Goal: Navigation & Orientation: Find specific page/section

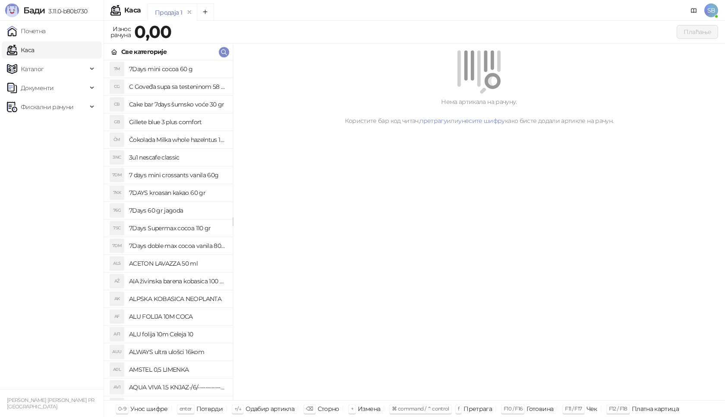
click at [34, 50] on link "Каса" at bounding box center [20, 49] width 27 height 17
click at [45, 38] on link "Почетна" at bounding box center [26, 30] width 39 height 17
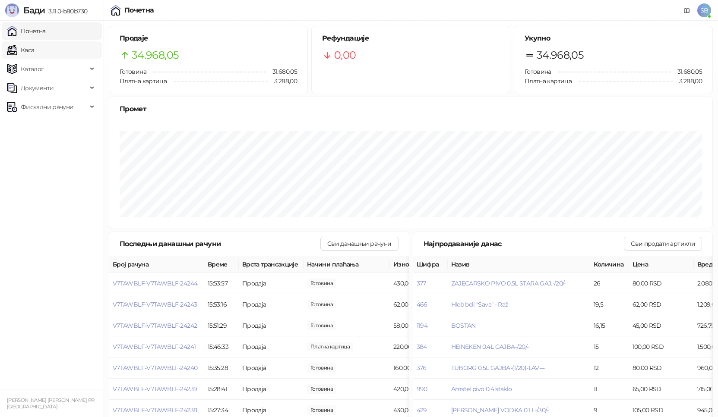
click at [34, 47] on link "Каса" at bounding box center [20, 49] width 27 height 17
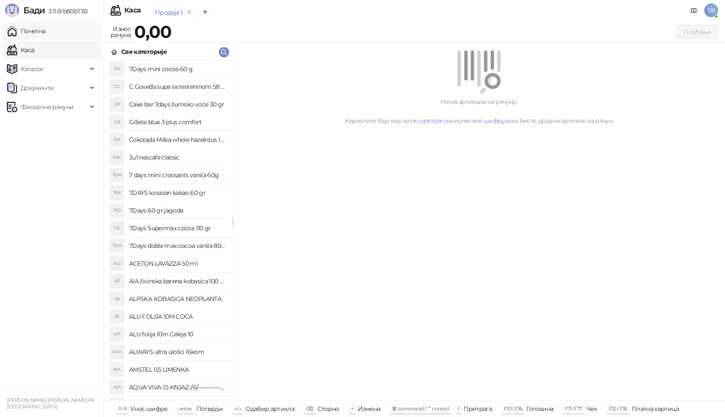
click at [42, 35] on link "Почетна" at bounding box center [26, 30] width 39 height 17
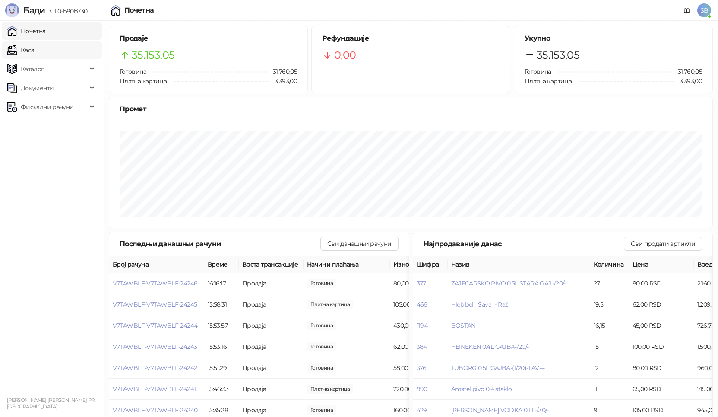
click at [34, 49] on link "Каса" at bounding box center [20, 49] width 27 height 17
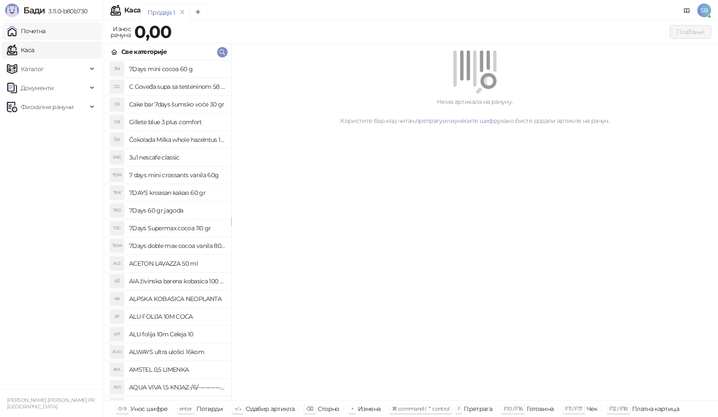
click at [46, 35] on link "Почетна" at bounding box center [26, 30] width 39 height 17
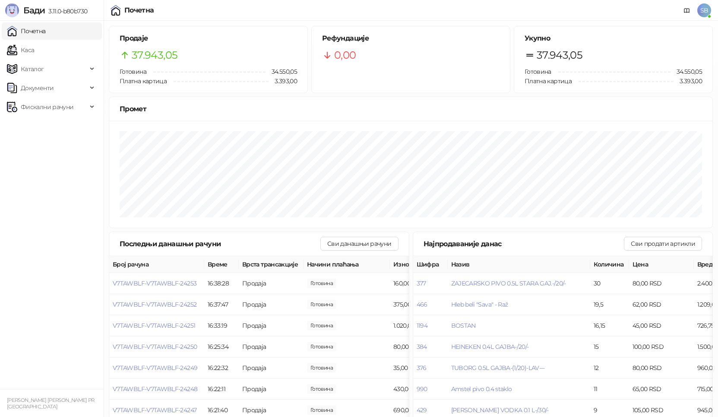
click at [18, 37] on link "Почетна" at bounding box center [26, 30] width 39 height 17
click at [20, 46] on link "Каса" at bounding box center [20, 49] width 27 height 17
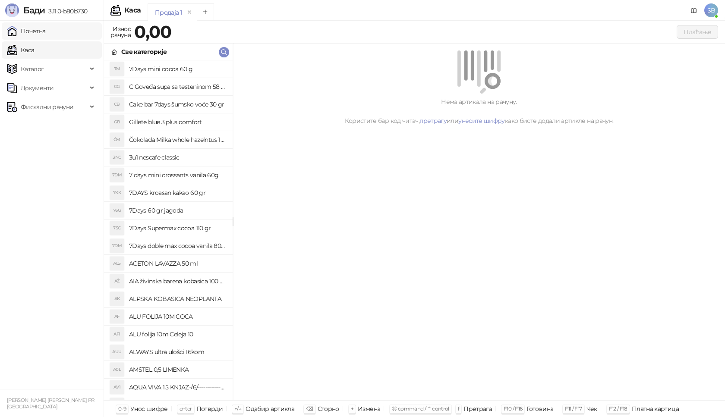
click at [20, 37] on link "Почетна" at bounding box center [26, 30] width 39 height 17
